Goal: Transaction & Acquisition: Subscribe to service/newsletter

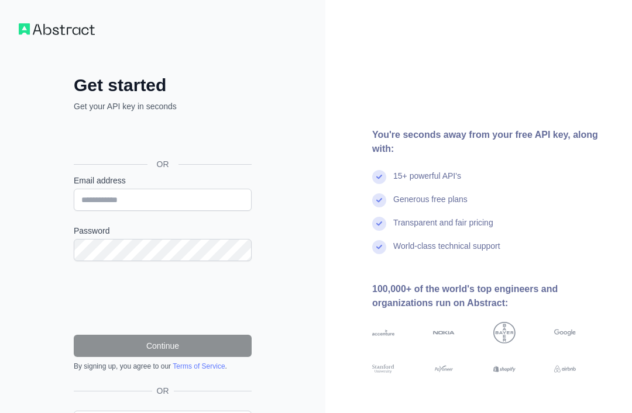
click at [109, 129] on div "Sign in with Google. Opens in new tab" at bounding box center [161, 138] width 175 height 26
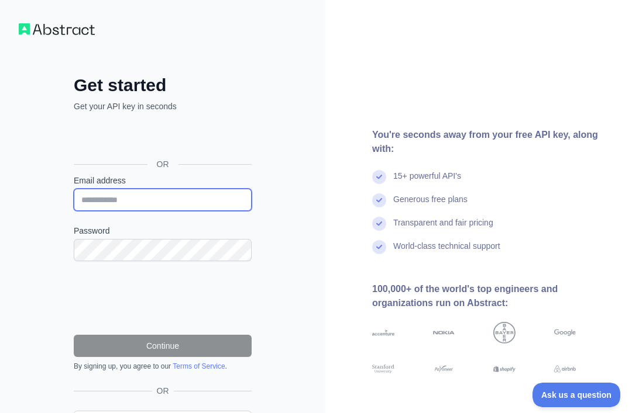
click at [111, 209] on input "Email address" at bounding box center [163, 200] width 178 height 22
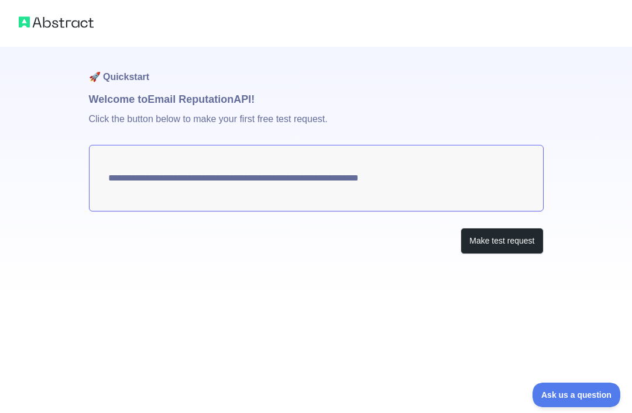
click at [517, 237] on button "Make test request" at bounding box center [501, 241] width 82 height 26
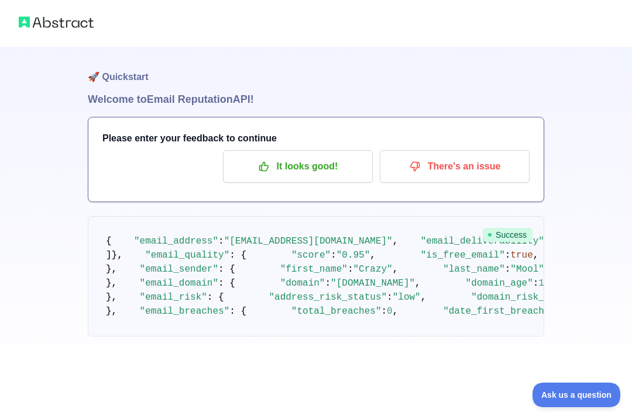
click at [271, 166] on p "It looks good!" at bounding box center [298, 167] width 132 height 20
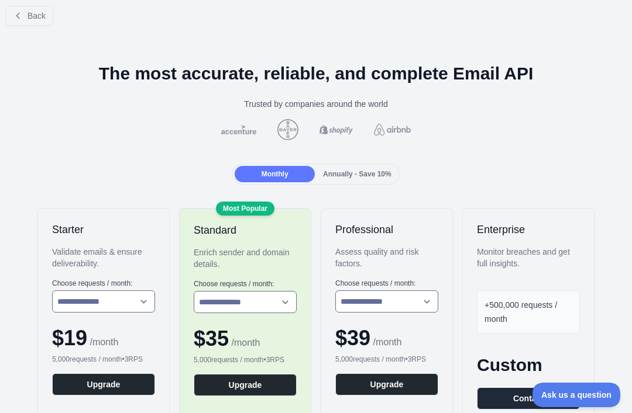
scroll to position [9, 0]
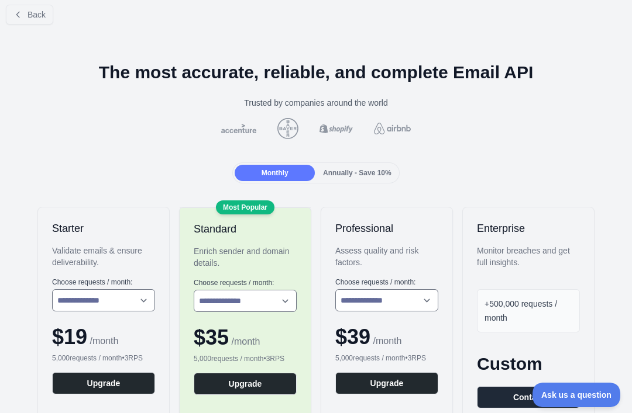
click at [16, 18] on icon at bounding box center [17, 14] width 9 height 9
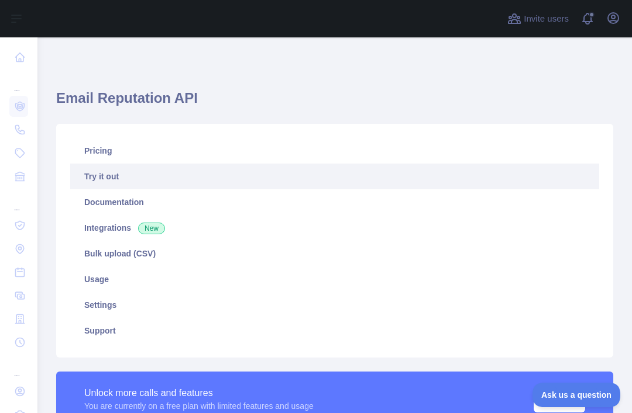
type textarea "**********"
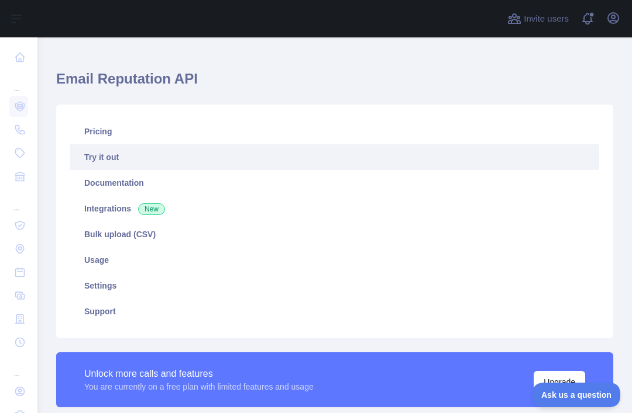
scroll to position [21, 0]
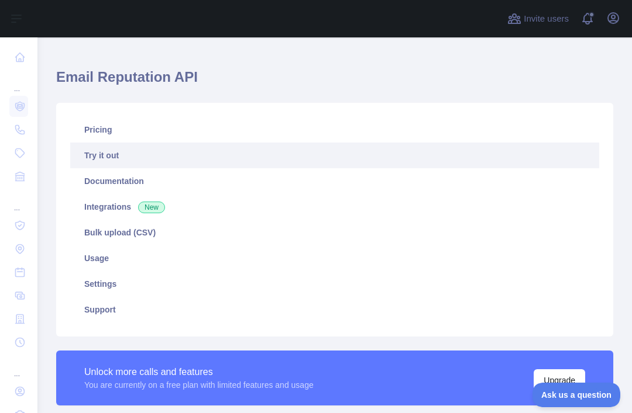
click at [18, 129] on icon at bounding box center [20, 130] width 9 height 9
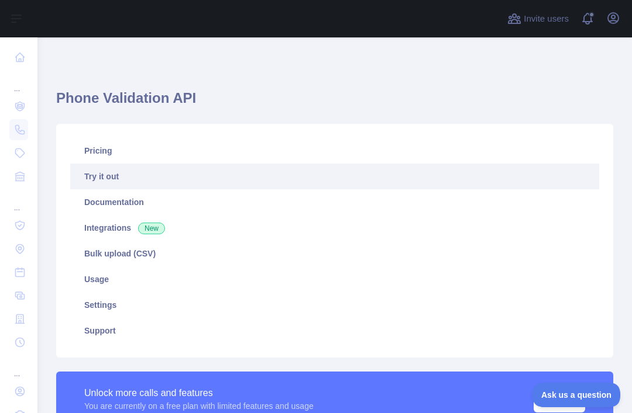
click at [227, 212] on link "Documentation" at bounding box center [334, 202] width 529 height 26
